Goal: Find specific page/section: Find specific page/section

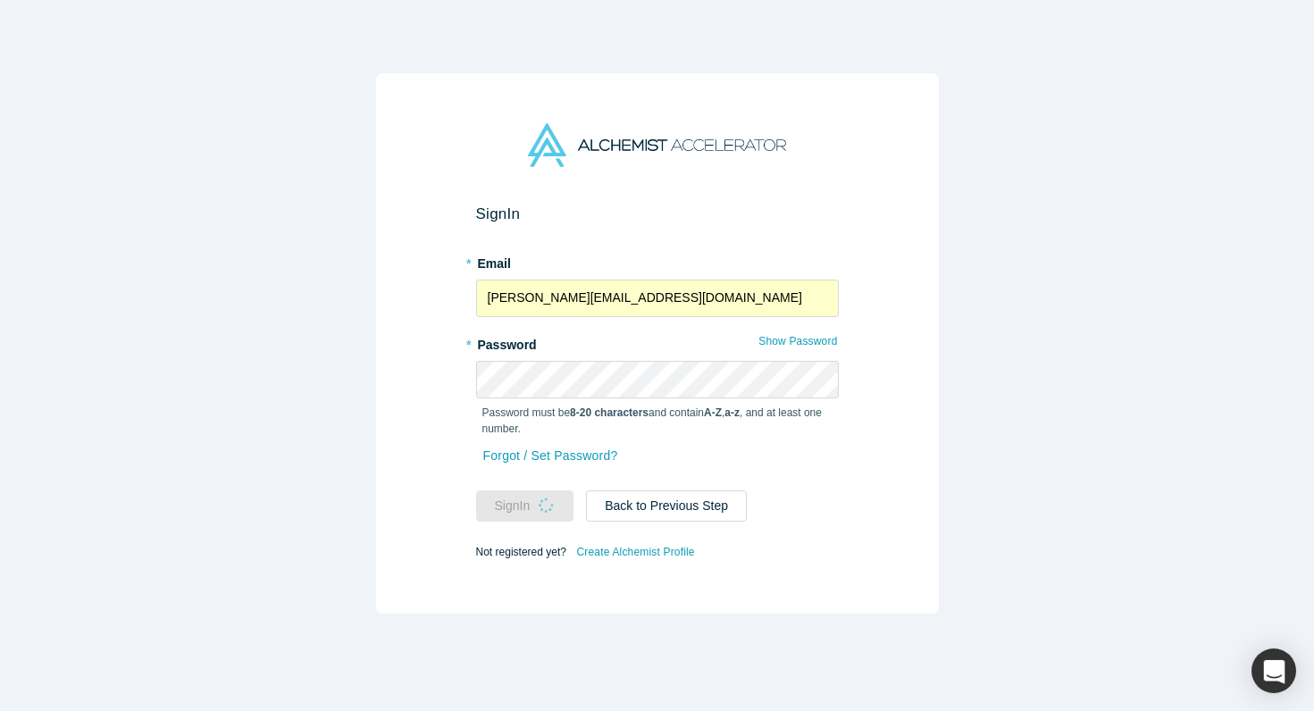
click at [362, 414] on div "Sign In * Email [PERSON_NAME][EMAIL_ADDRESS][DOMAIN_NAME] * Password Show Passw…" at bounding box center [657, 355] width 1314 height 711
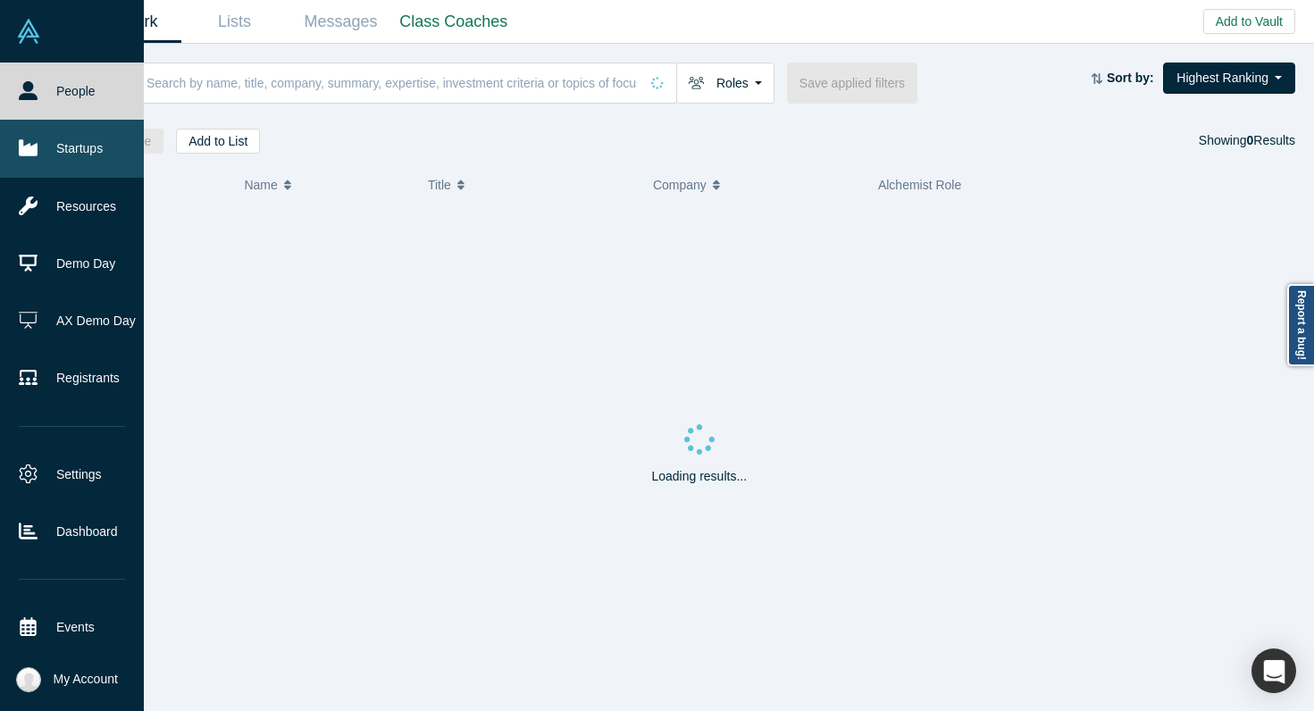
click at [23, 154] on icon at bounding box center [28, 148] width 19 height 16
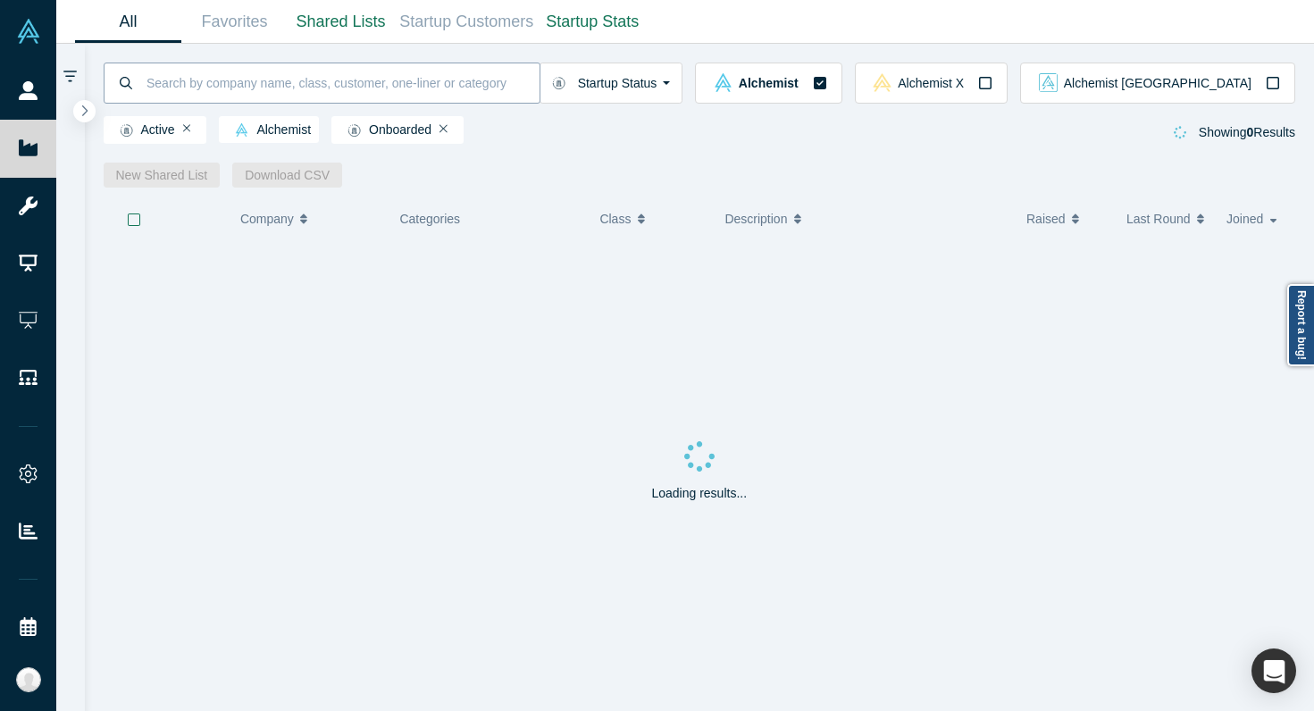
click at [232, 75] on input at bounding box center [342, 83] width 395 height 42
type input "pairity"
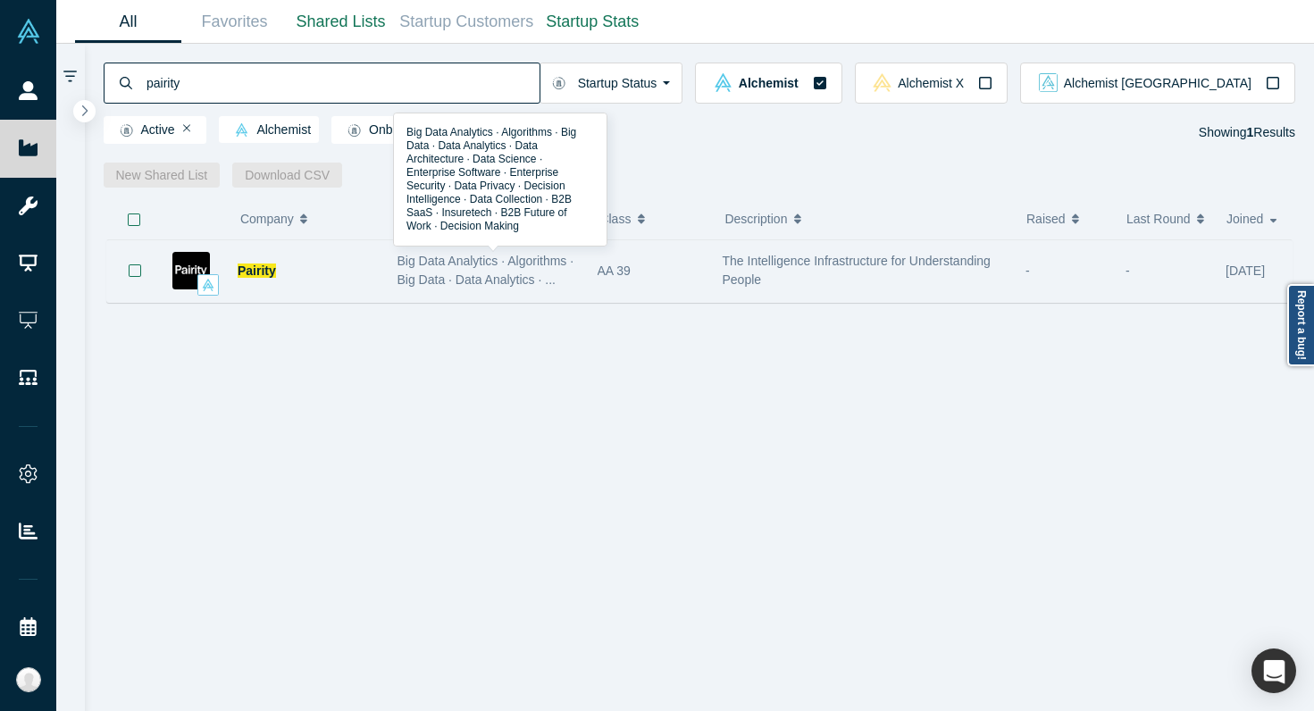
click at [552, 279] on span "Big Data Analytics · Algorithms · Big Data · Data Analytics · ..." at bounding box center [485, 270] width 177 height 33
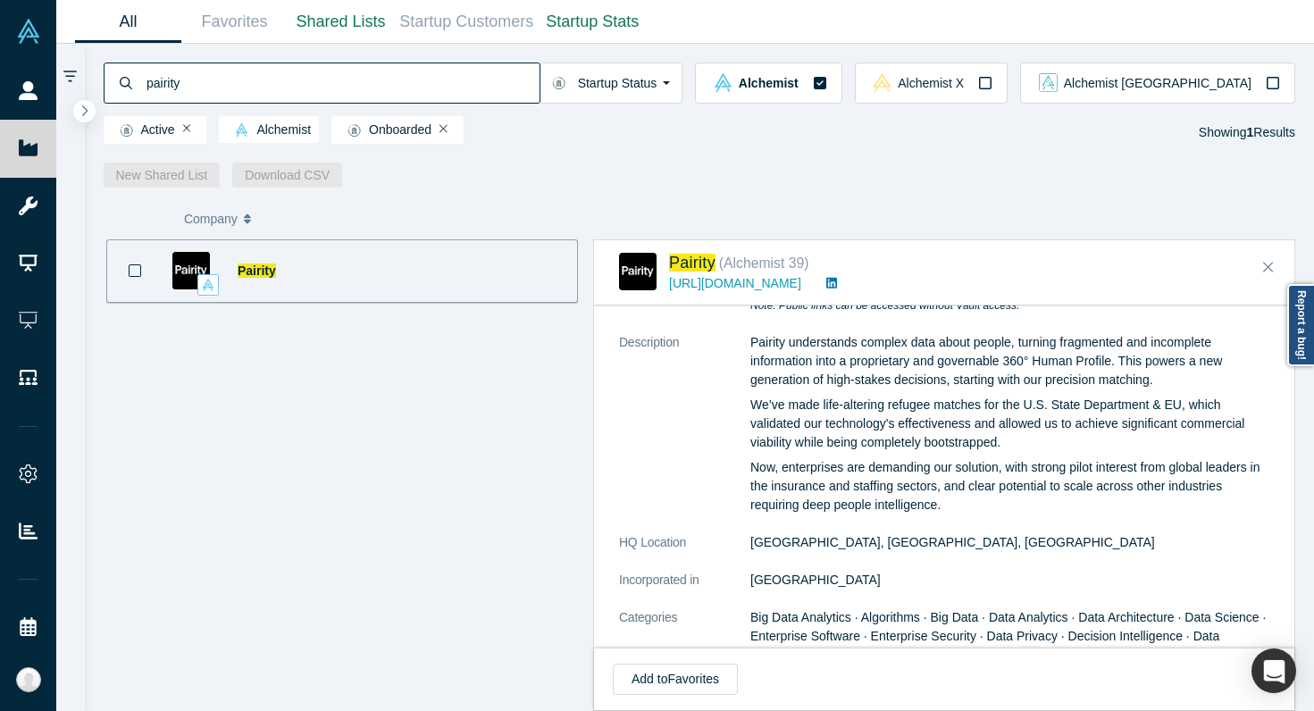
scroll to position [222, 0]
